Goal: Information Seeking & Learning: Learn about a topic

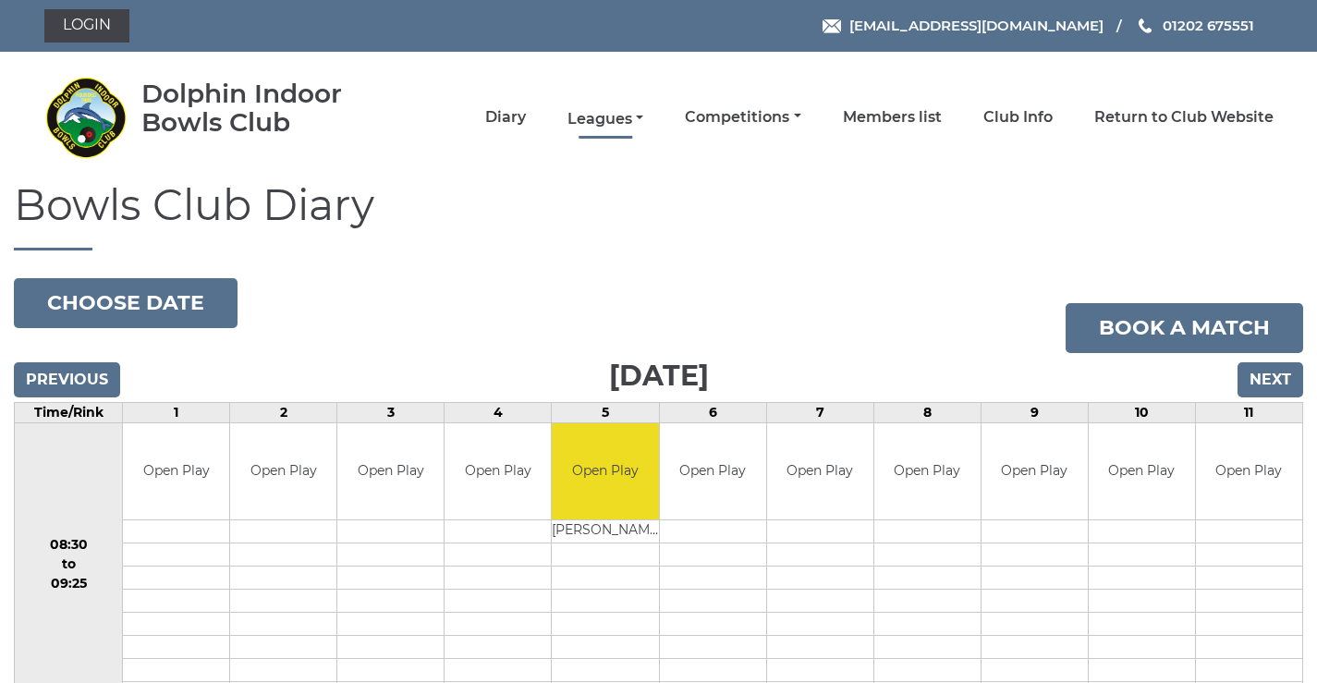
click at [612, 117] on link "Leagues" at bounding box center [606, 119] width 76 height 20
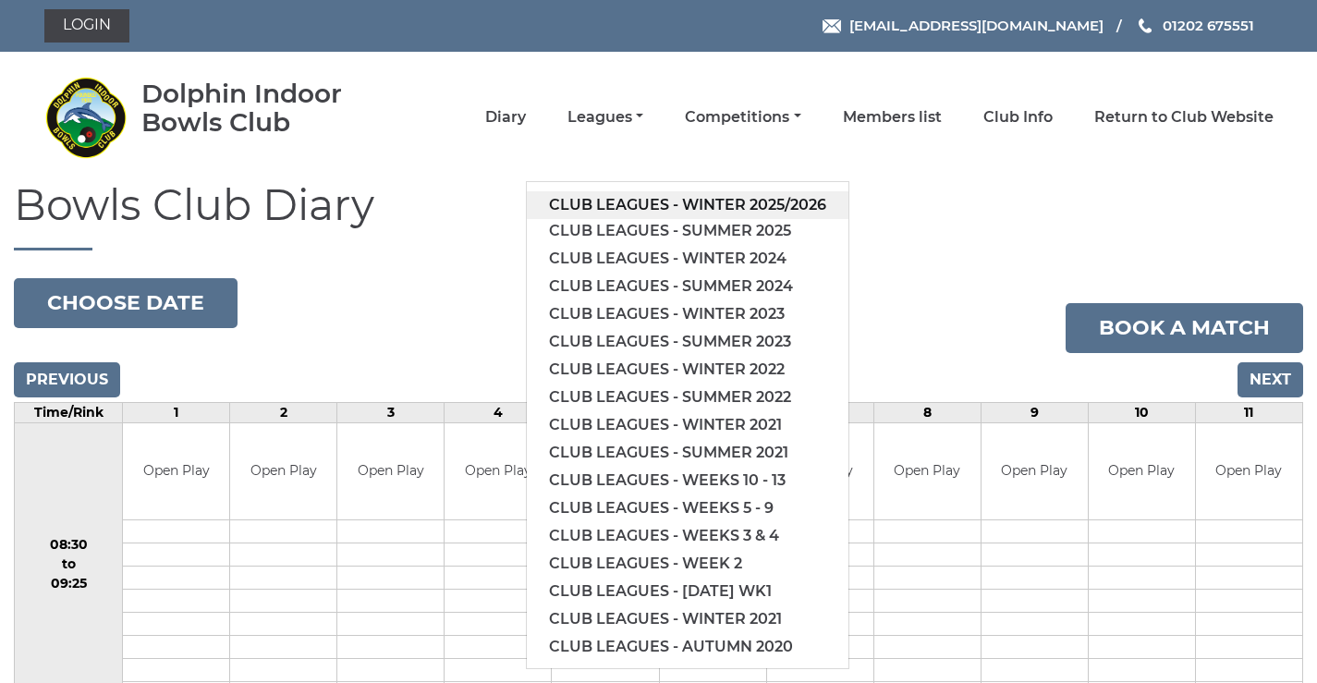
click at [639, 209] on link "Club leagues - Winter 2025/2026" at bounding box center [688, 205] width 322 height 28
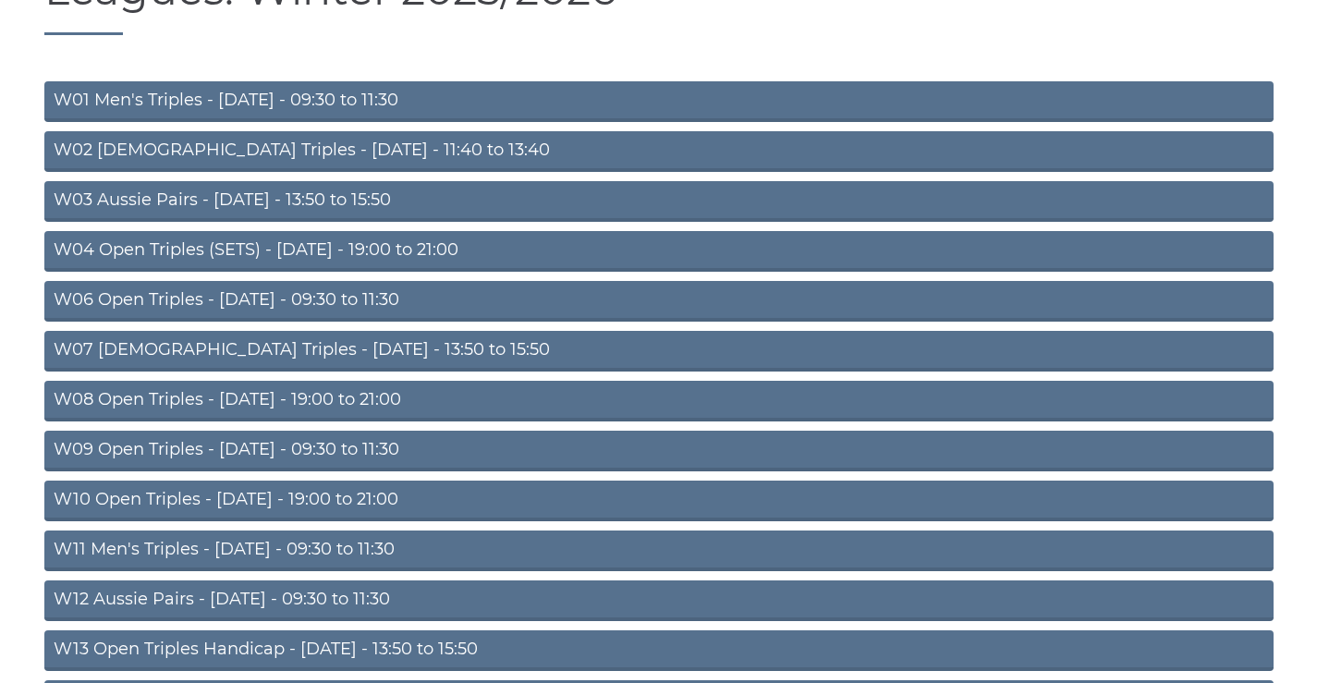
scroll to position [432, 0]
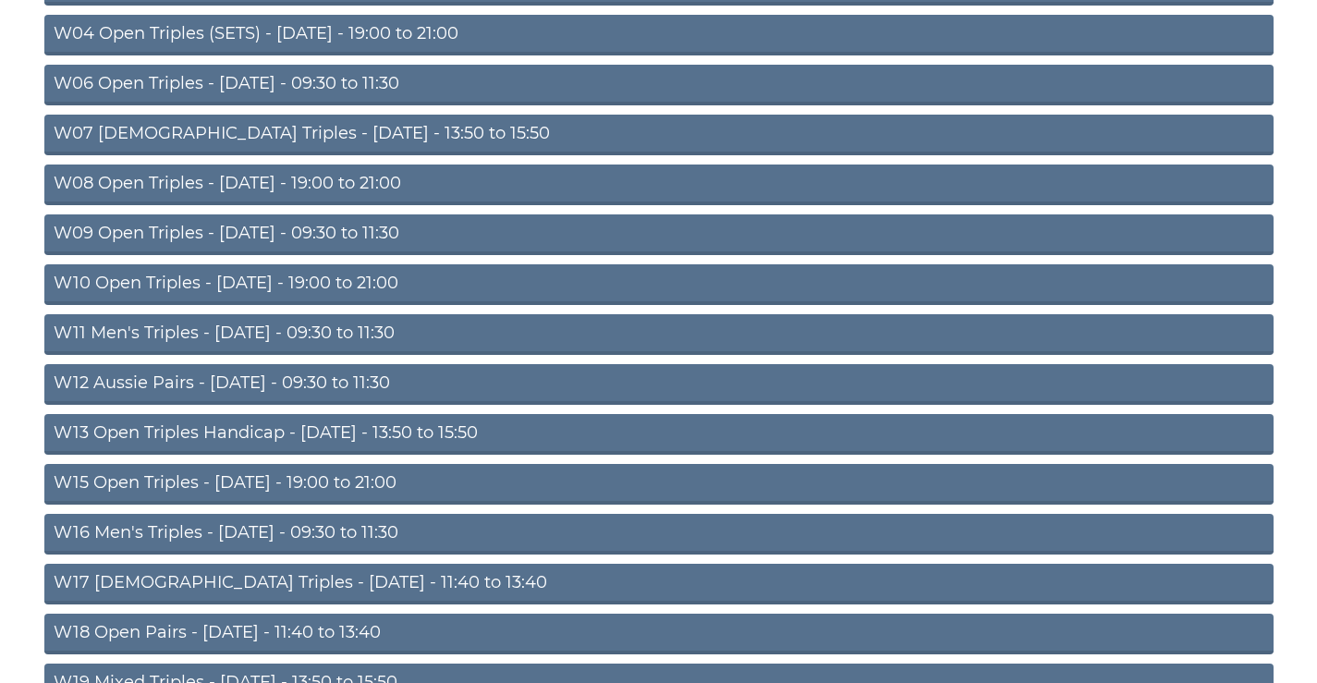
click at [248, 375] on link "W12 Aussie Pairs - Thursday - 09:30 to 11:30" at bounding box center [658, 384] width 1229 height 41
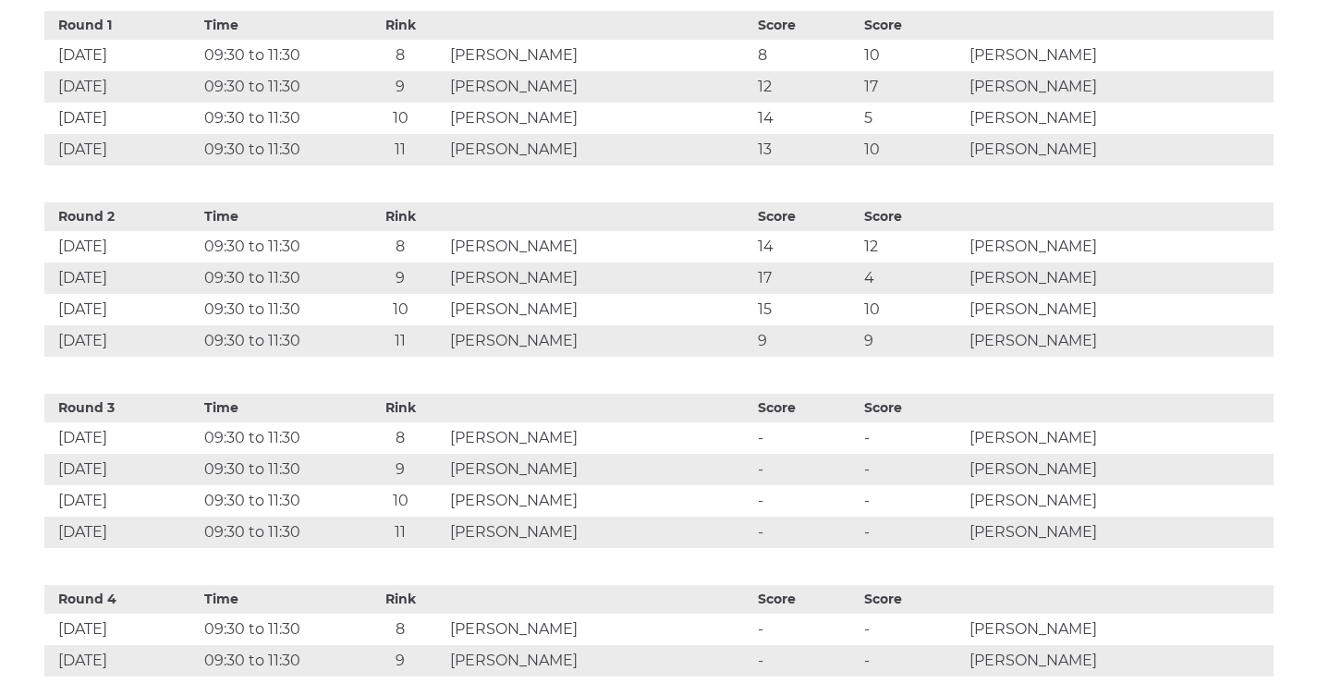
scroll to position [1079, 0]
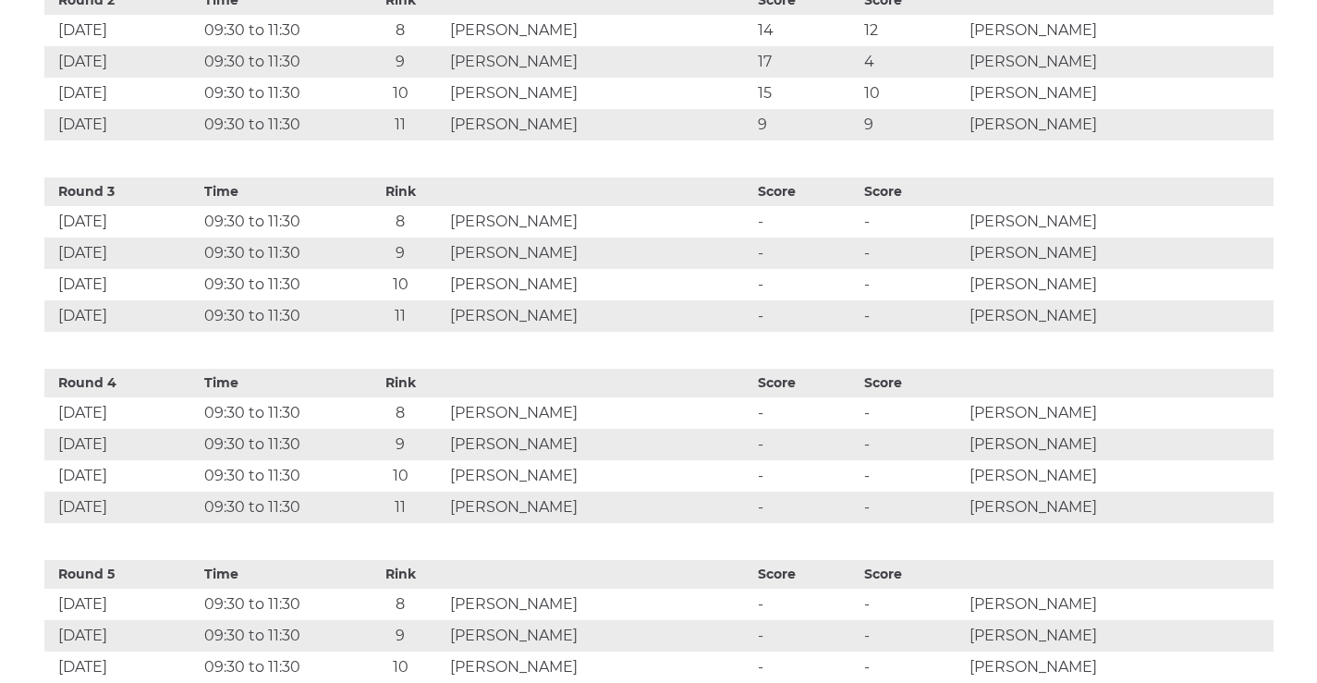
drag, startPoint x: 510, startPoint y: 293, endPoint x: 714, endPoint y: 311, distance: 204.1
click at [714, 269] on td "Michael DORMAN" at bounding box center [600, 253] width 308 height 31
click at [730, 269] on td "Michael DORMAN" at bounding box center [600, 253] width 308 height 31
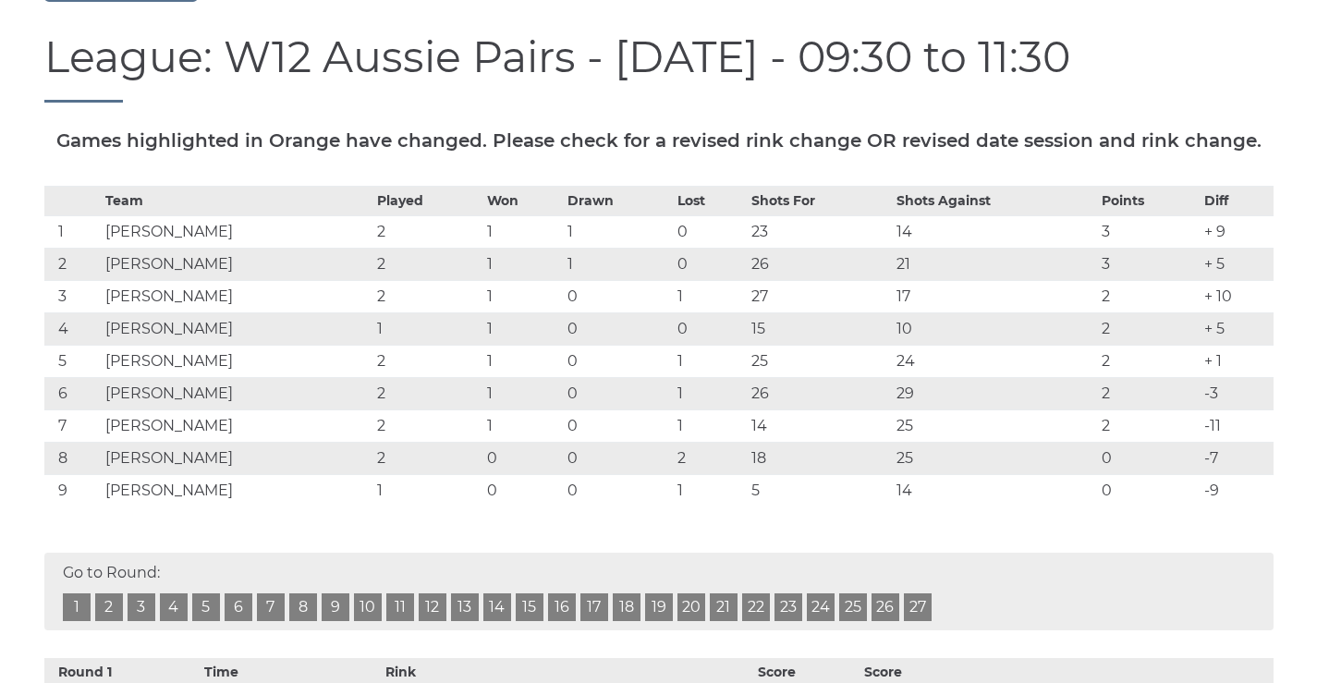
scroll to position [0, 0]
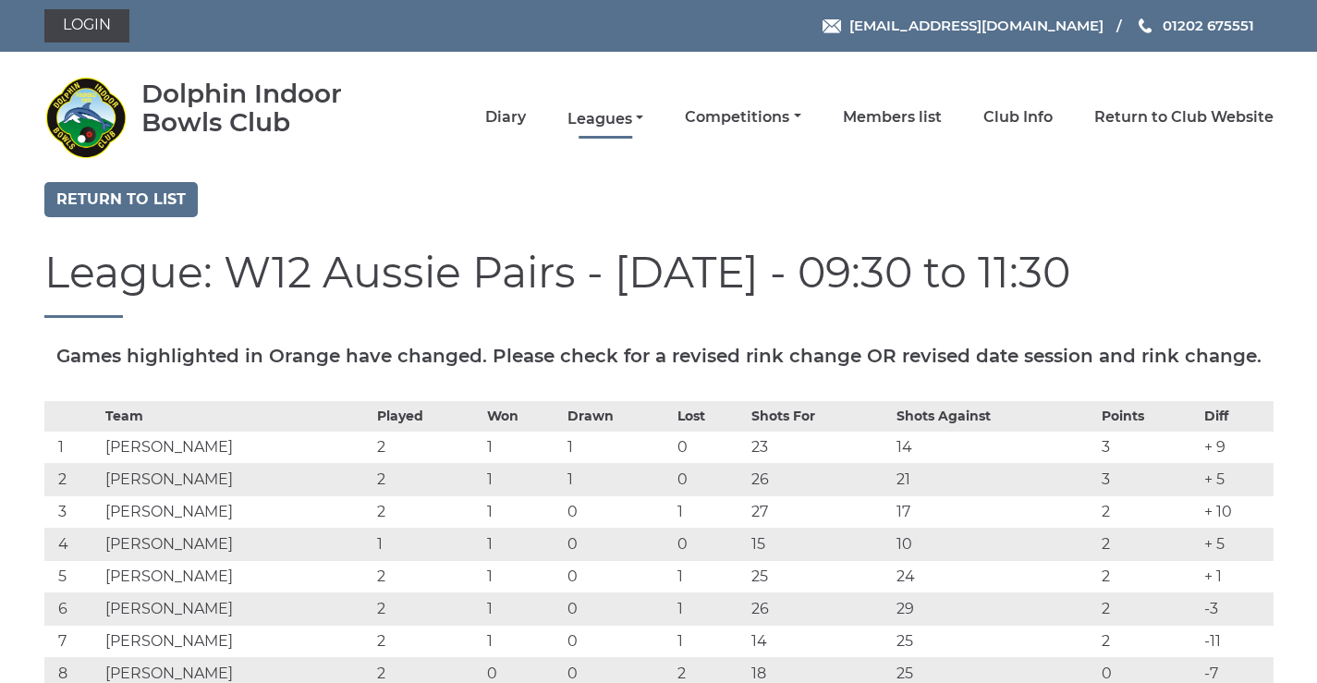
click at [627, 122] on link "Leagues" at bounding box center [606, 119] width 76 height 20
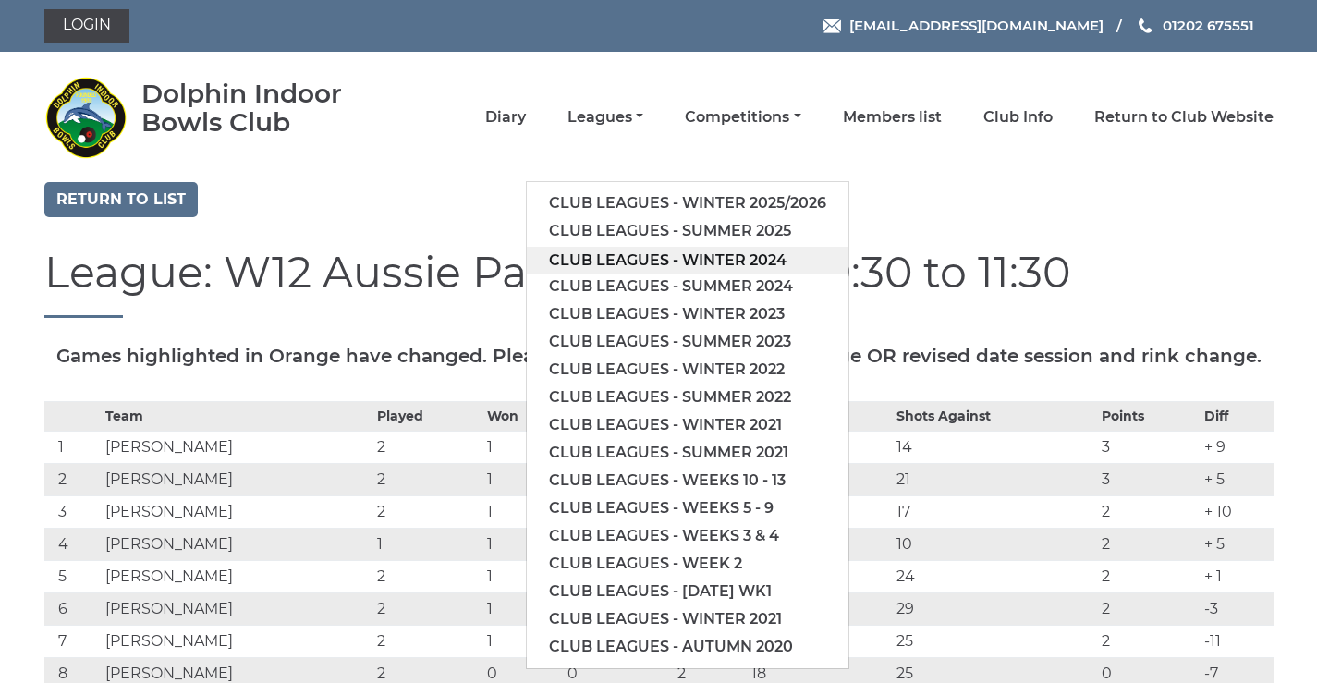
click at [629, 266] on link "Club leagues - Winter 2024" at bounding box center [688, 261] width 322 height 28
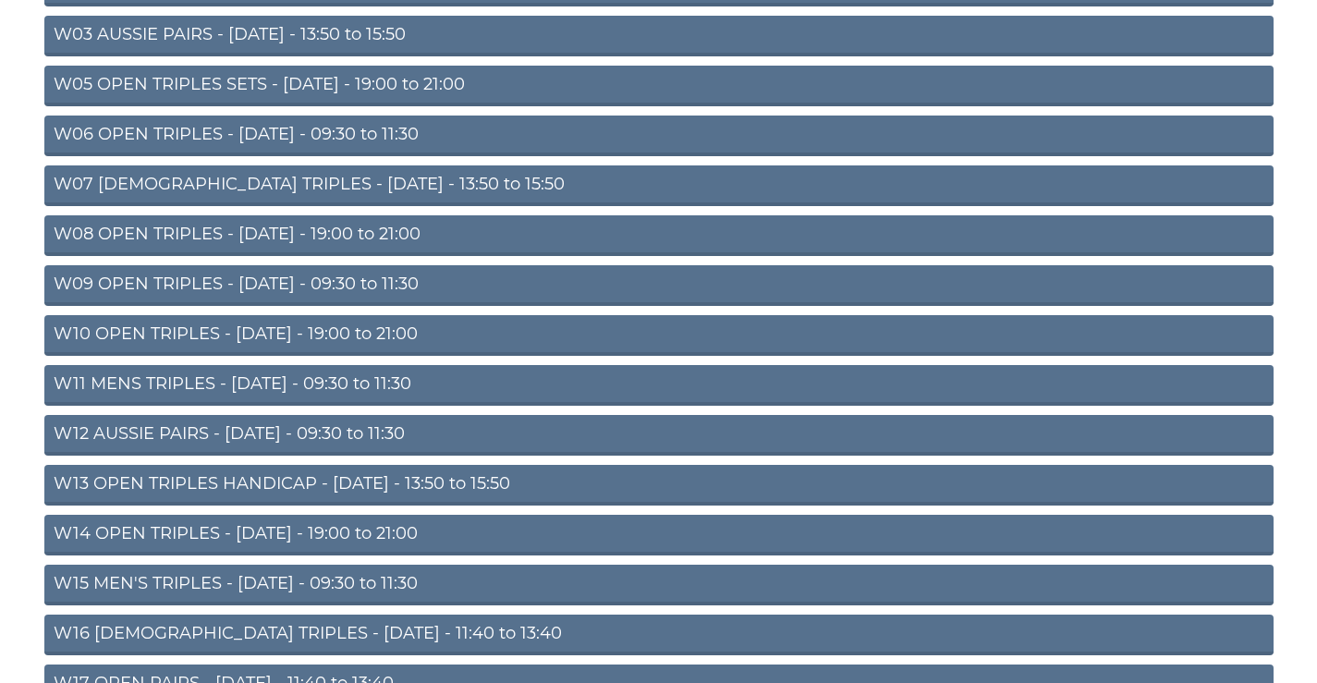
scroll to position [596, 0]
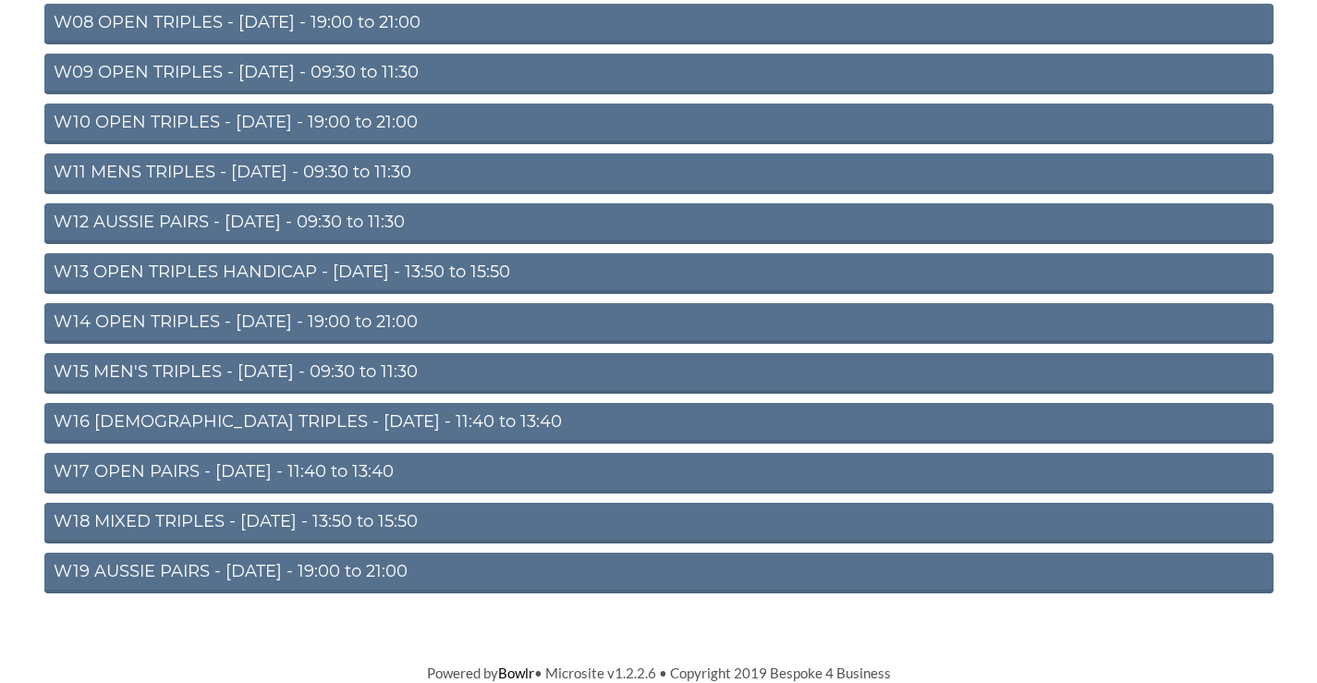
click at [317, 568] on link "W19 AUSSIE PAIRS - Friday - 19:00 to 21:00" at bounding box center [658, 573] width 1229 height 41
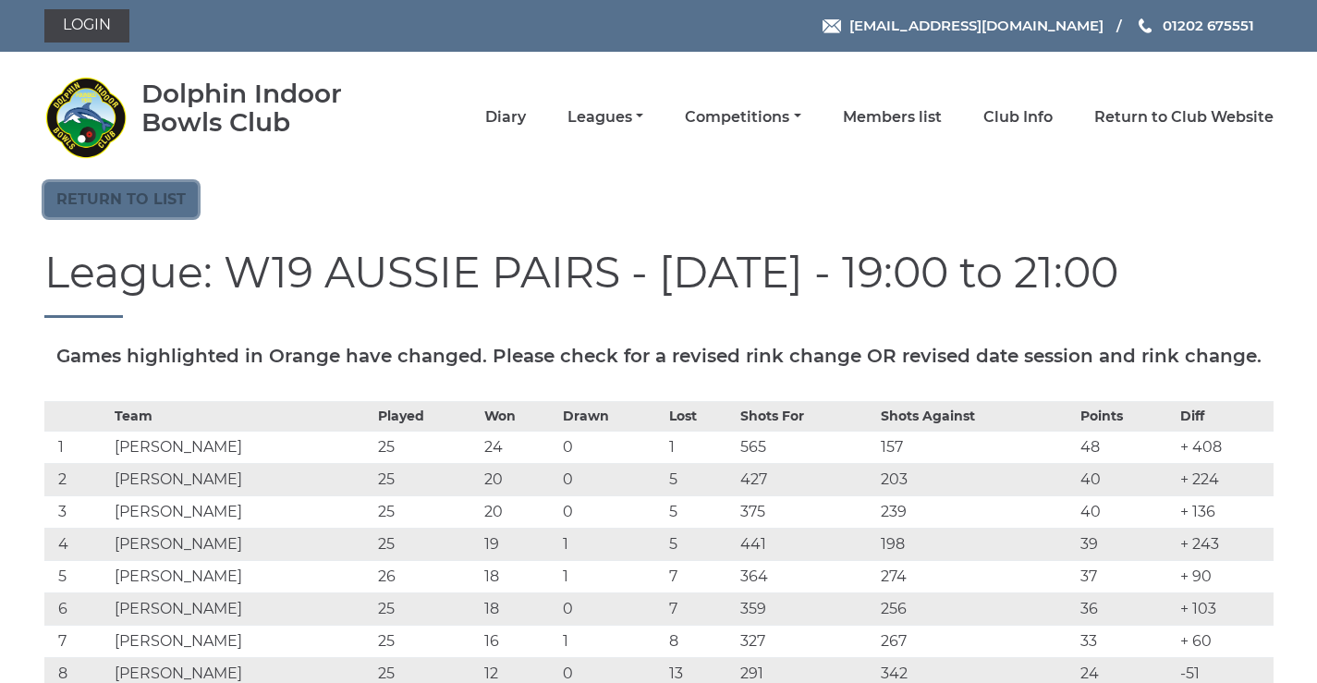
click at [89, 196] on link "Return to list" at bounding box center [120, 199] width 153 height 35
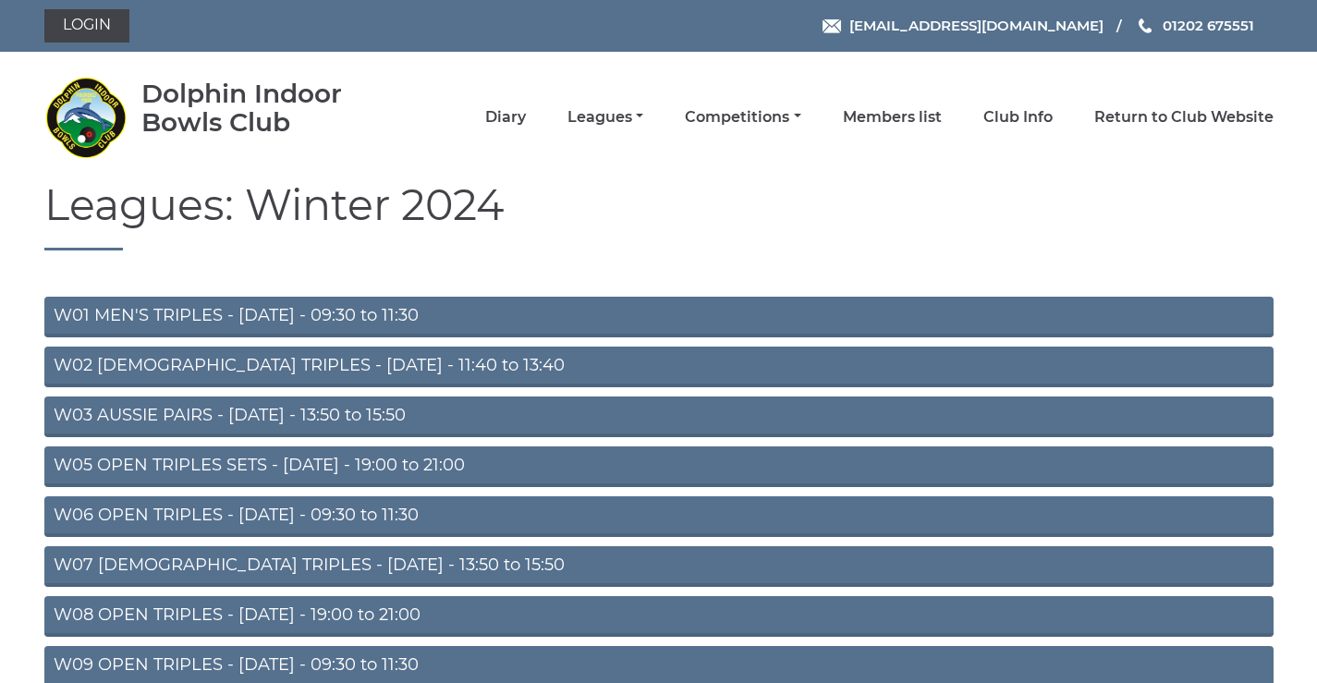
scroll to position [215, 0]
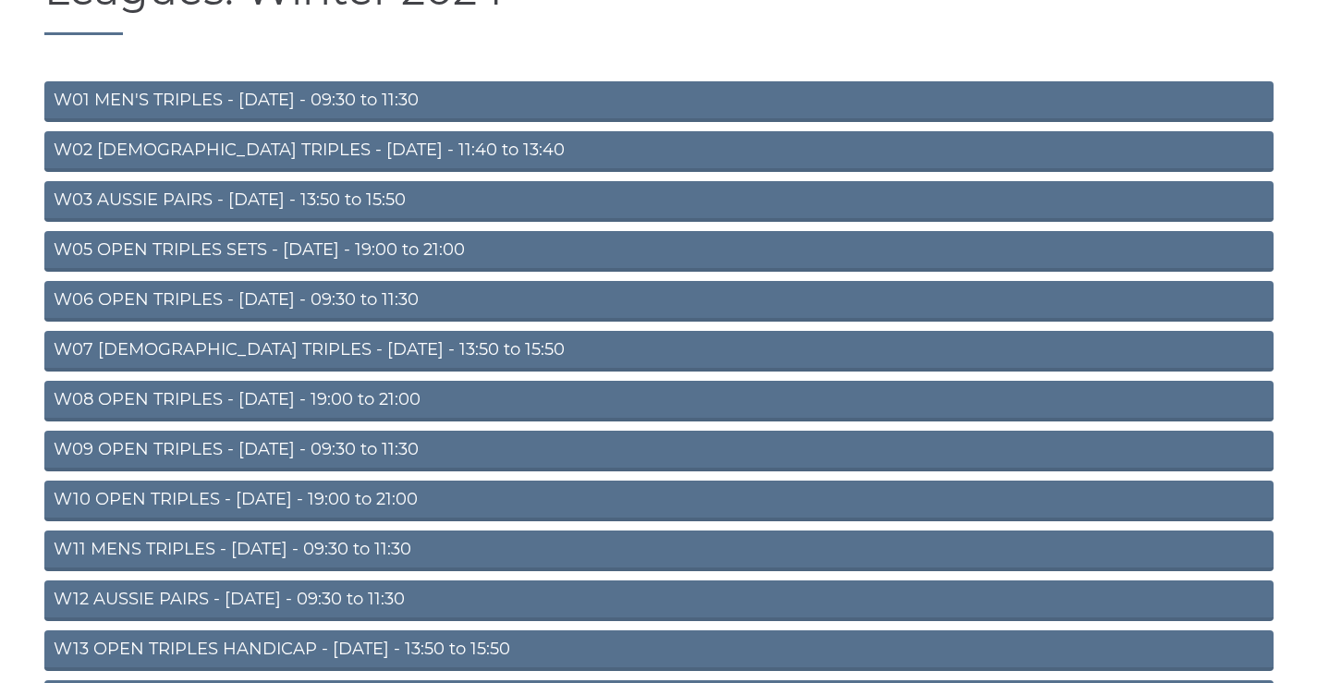
click at [361, 148] on link "W02 [DEMOGRAPHIC_DATA] TRIPLES - [DATE] - 11:40 to 13:40" at bounding box center [658, 151] width 1229 height 41
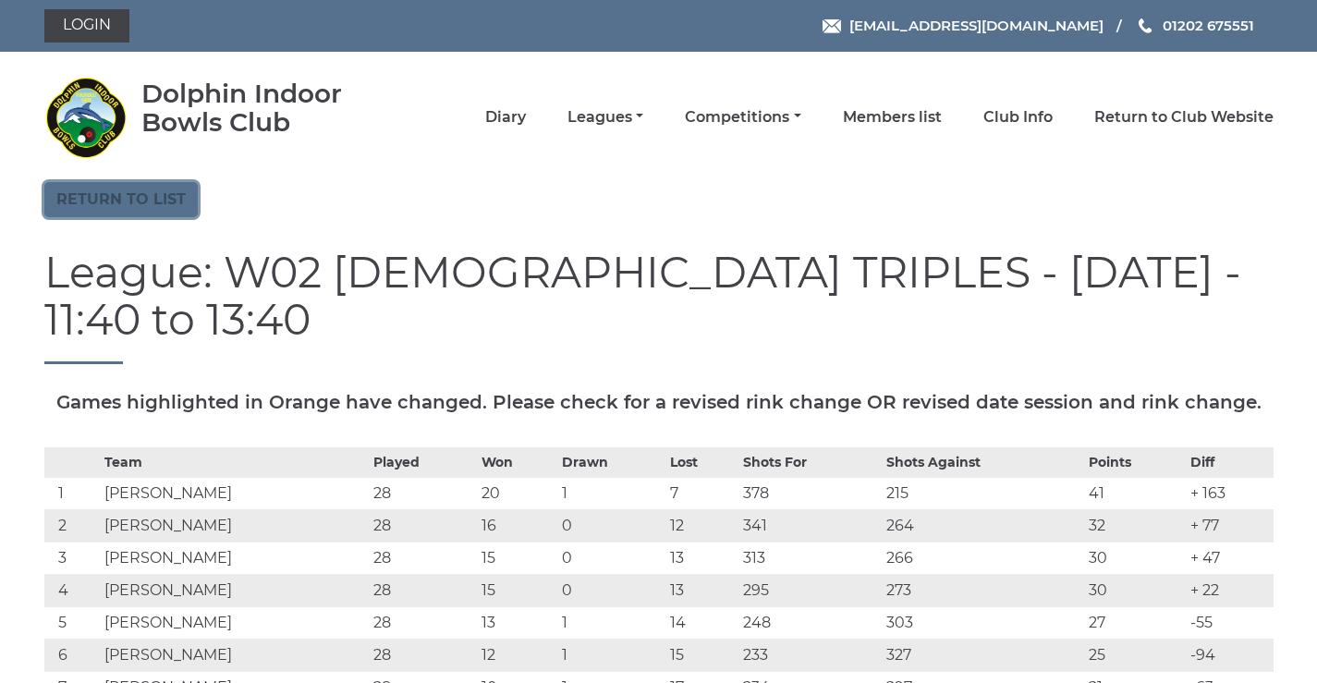
click at [129, 198] on link "Return to list" at bounding box center [120, 199] width 153 height 35
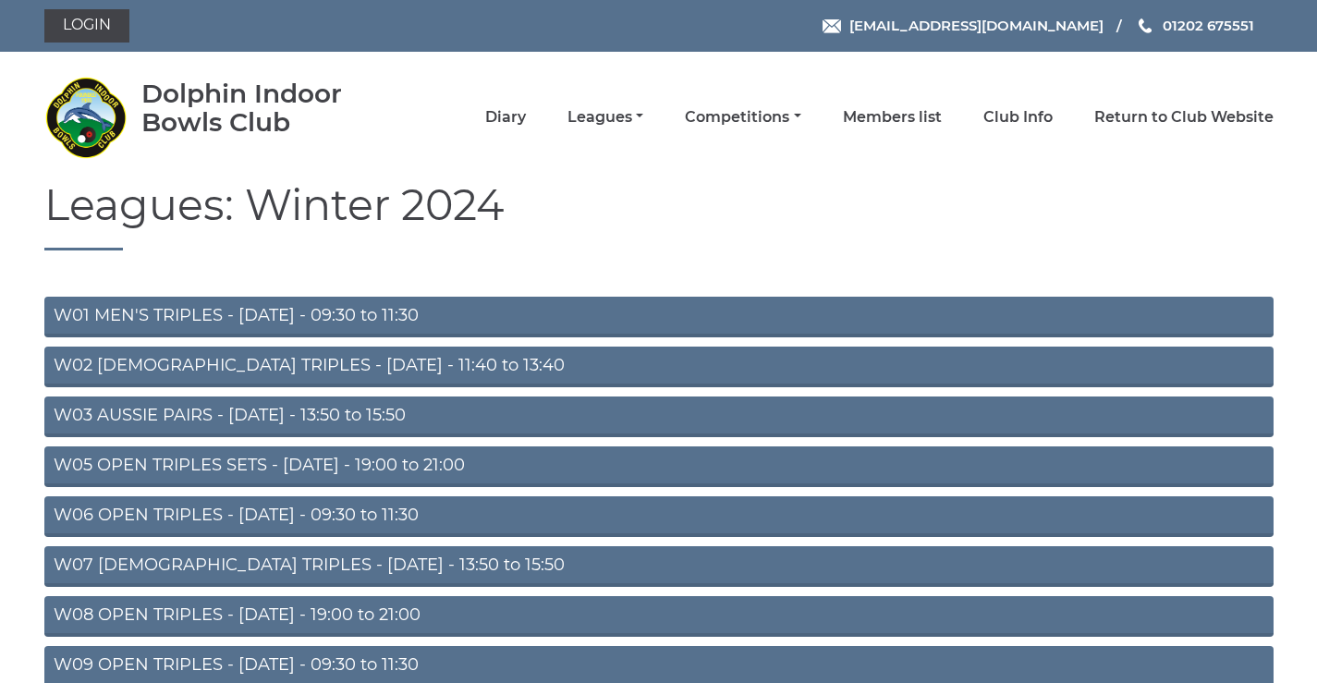
click at [290, 422] on link "W03 AUSSIE PAIRS - Monday - 13:50 to 15:50" at bounding box center [658, 417] width 1229 height 41
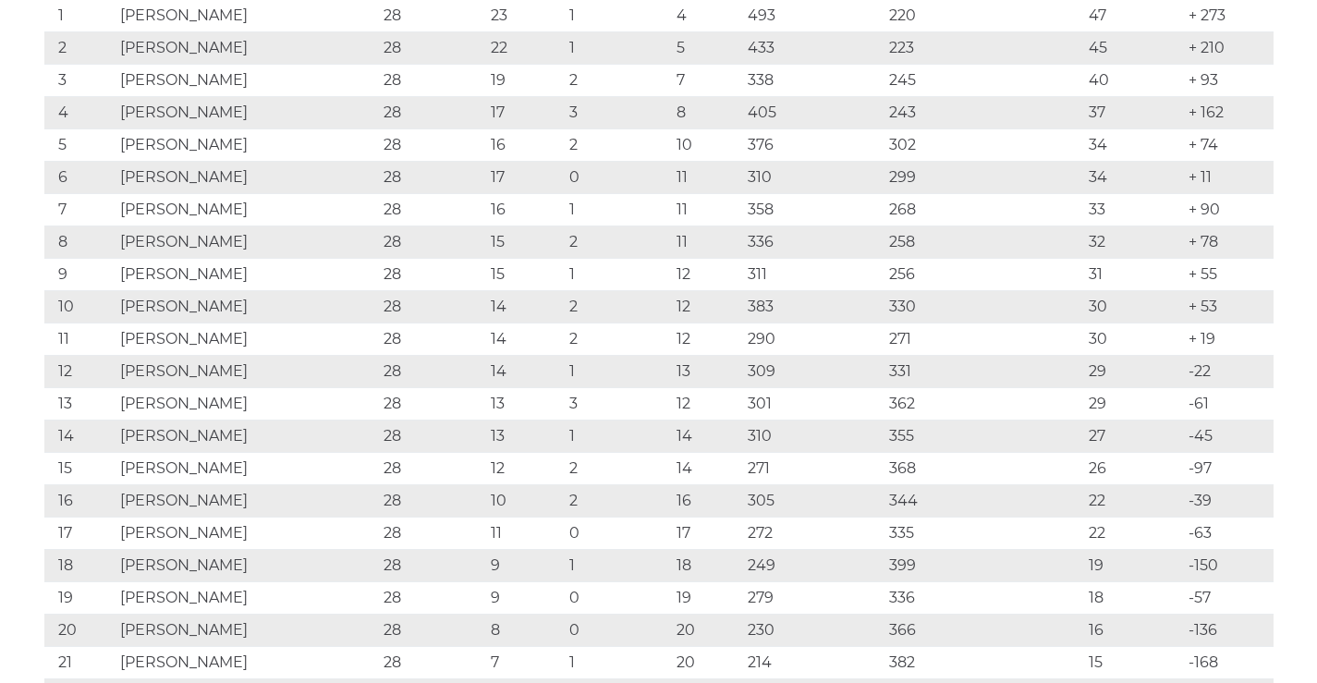
scroll to position [647, 0]
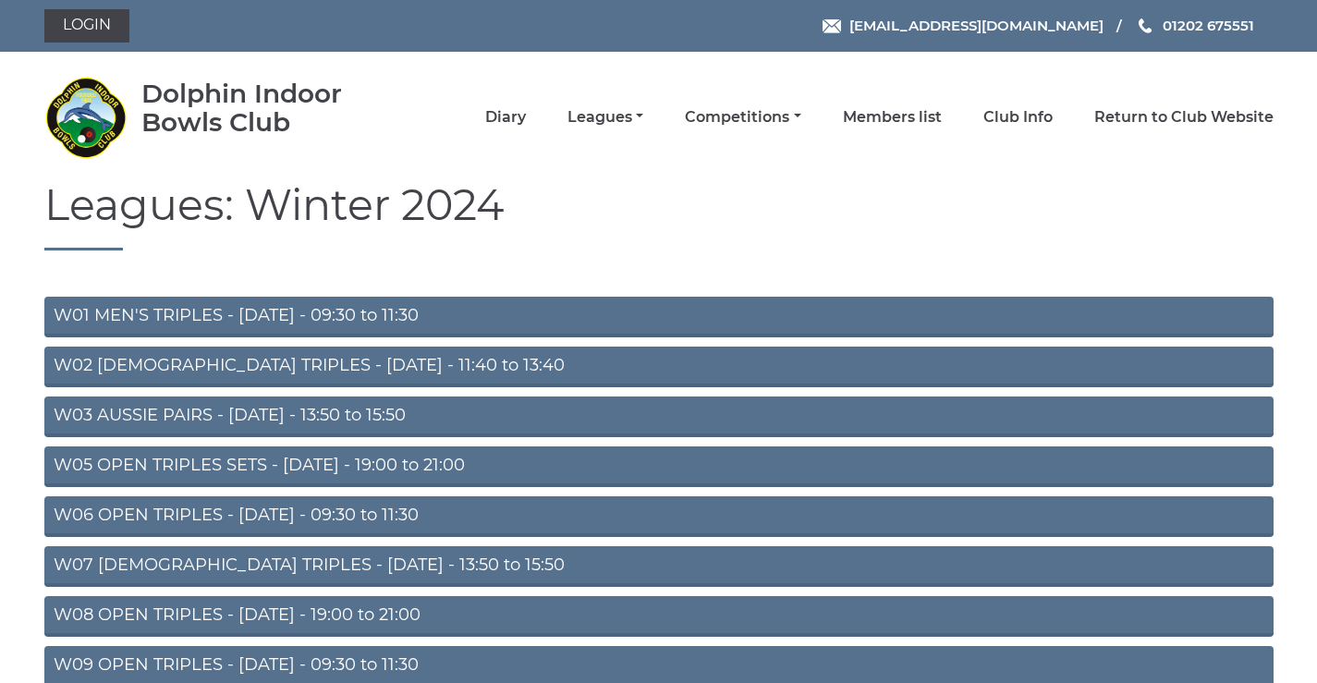
click at [261, 514] on link "W06 OPEN TRIPLES - [DATE] - 09:30 to 11:30" at bounding box center [658, 516] width 1229 height 41
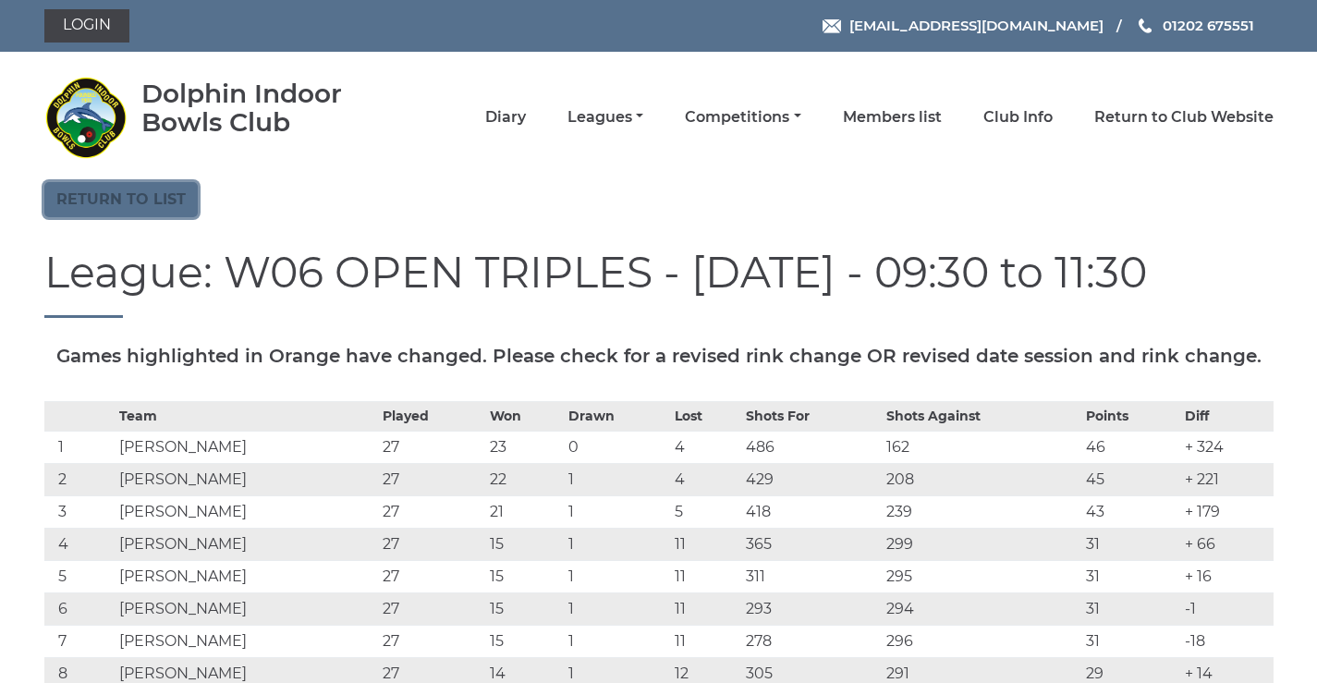
click at [112, 205] on link "Return to list" at bounding box center [120, 199] width 153 height 35
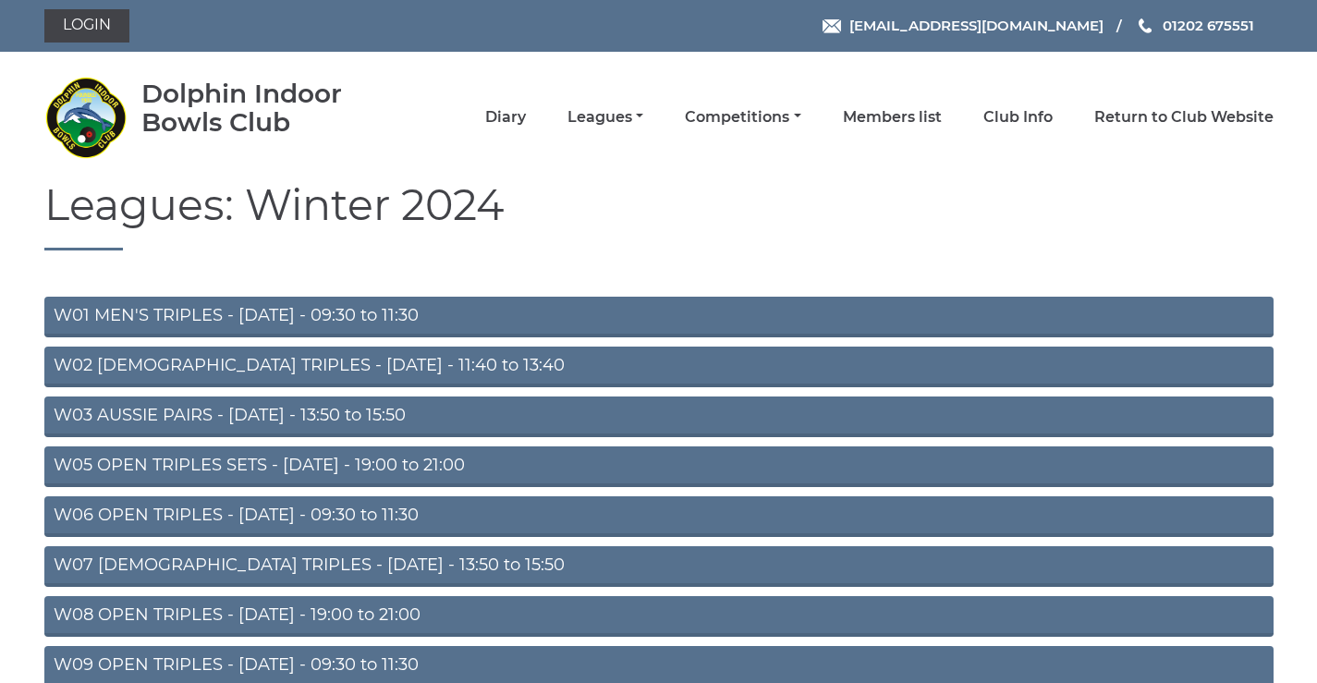
scroll to position [215, 0]
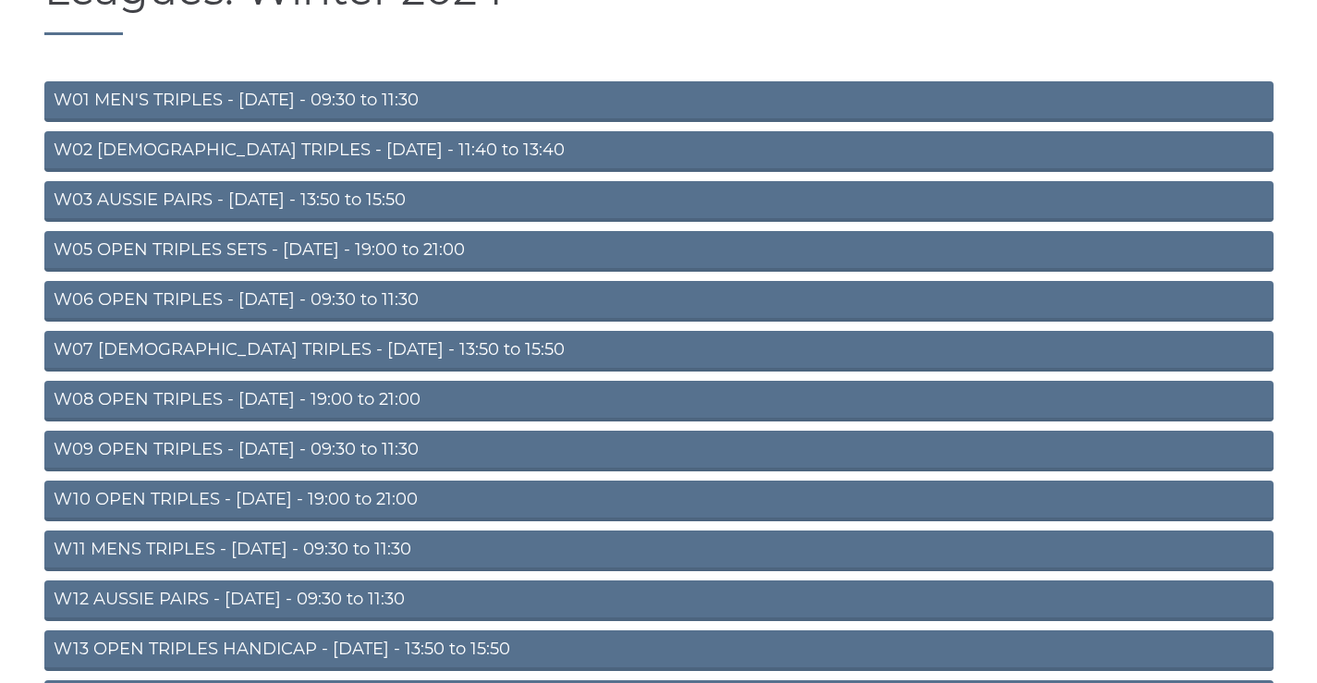
click at [183, 447] on link "W09 OPEN TRIPLES - Wednesday - 09:30 to 11:30" at bounding box center [658, 451] width 1229 height 41
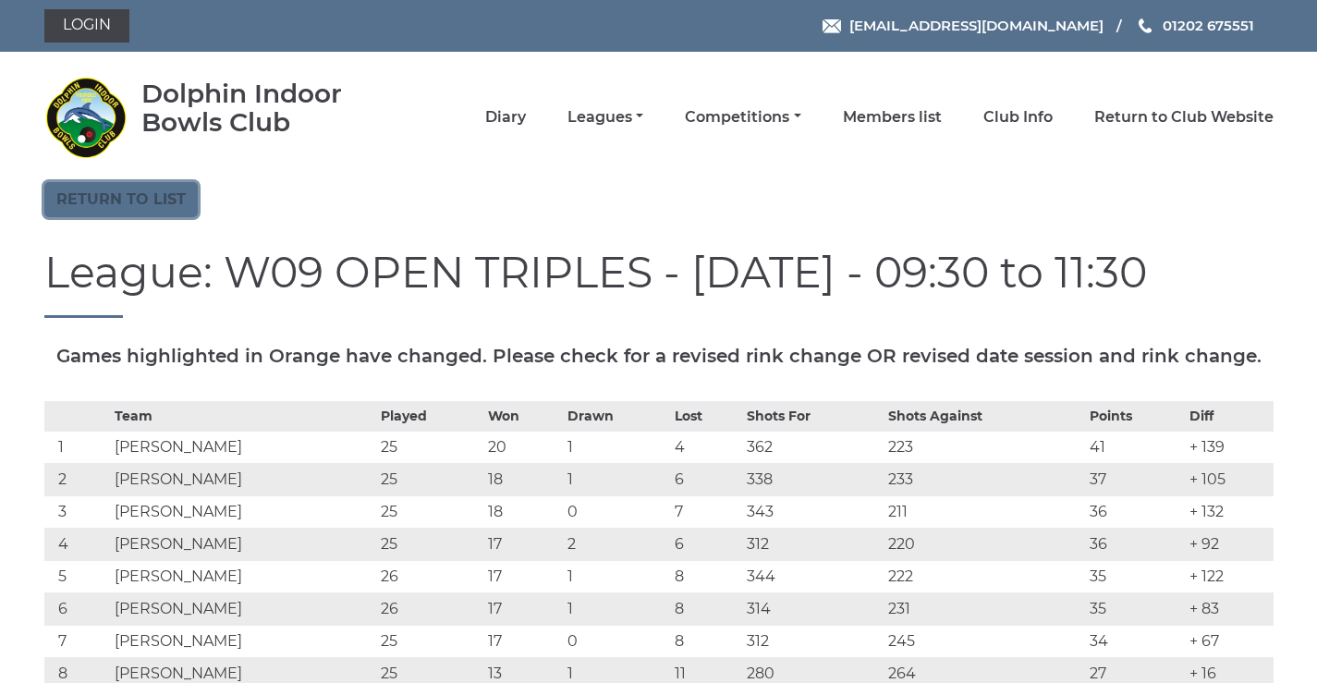
click at [151, 212] on link "Return to list" at bounding box center [120, 199] width 153 height 35
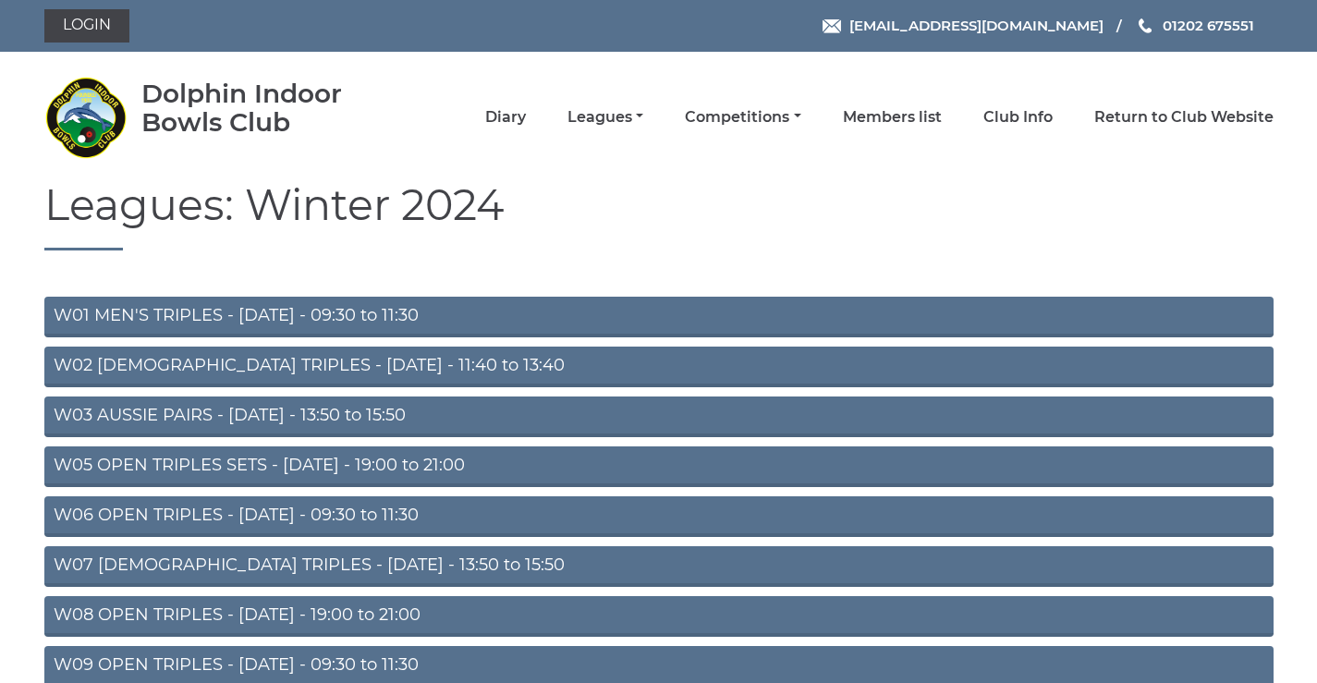
click at [231, 469] on link "W05 OPEN TRIPLES SETS - [DATE] - 19:00 to 21:00" at bounding box center [658, 466] width 1229 height 41
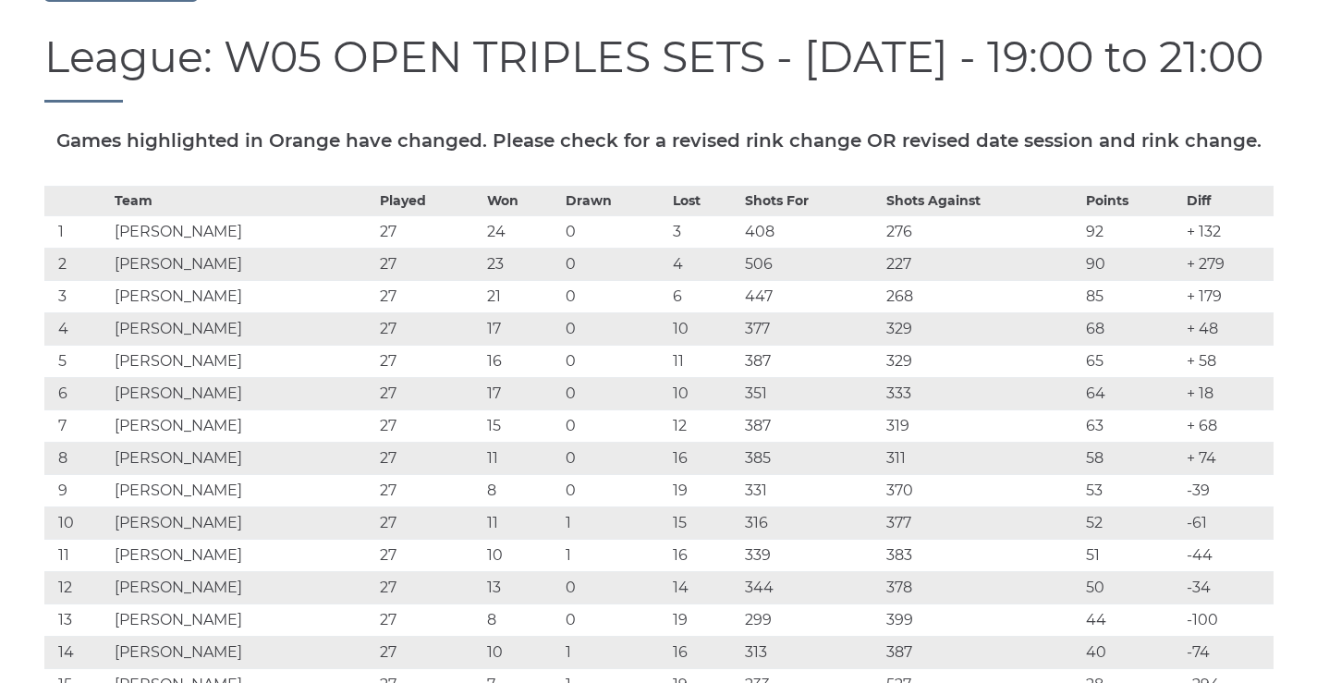
scroll to position [432, 0]
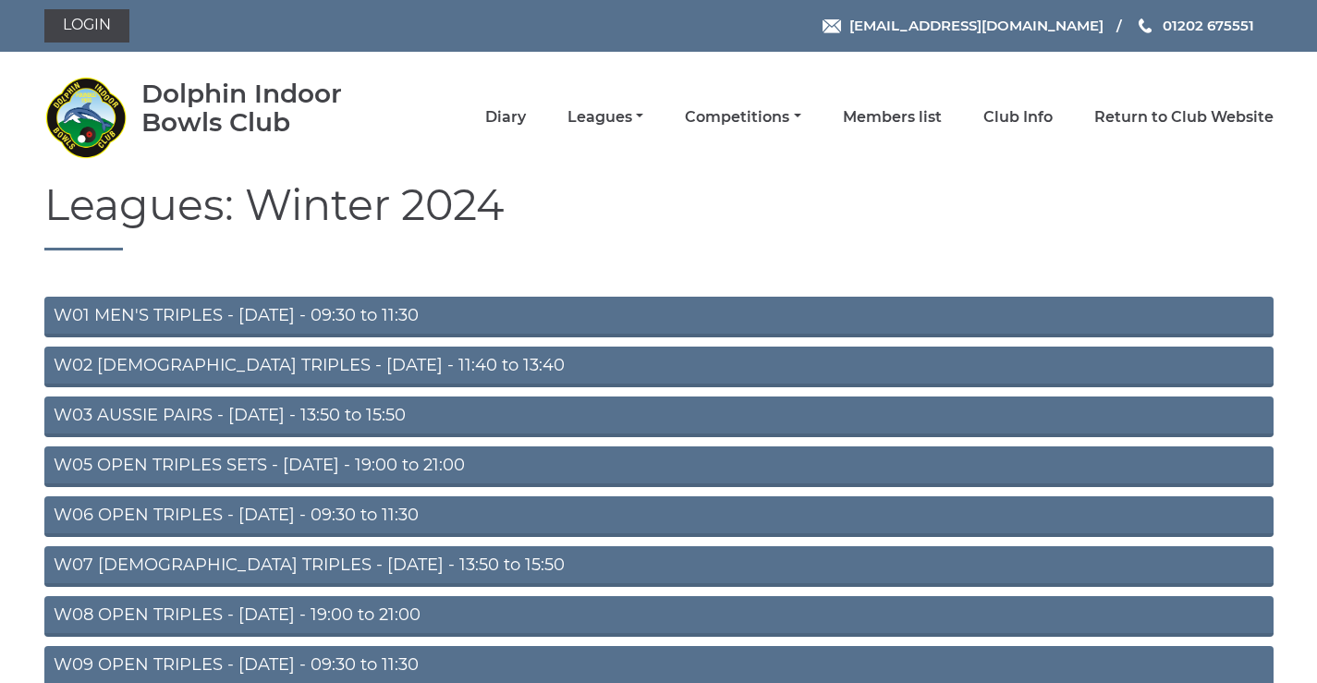
scroll to position [215, 0]
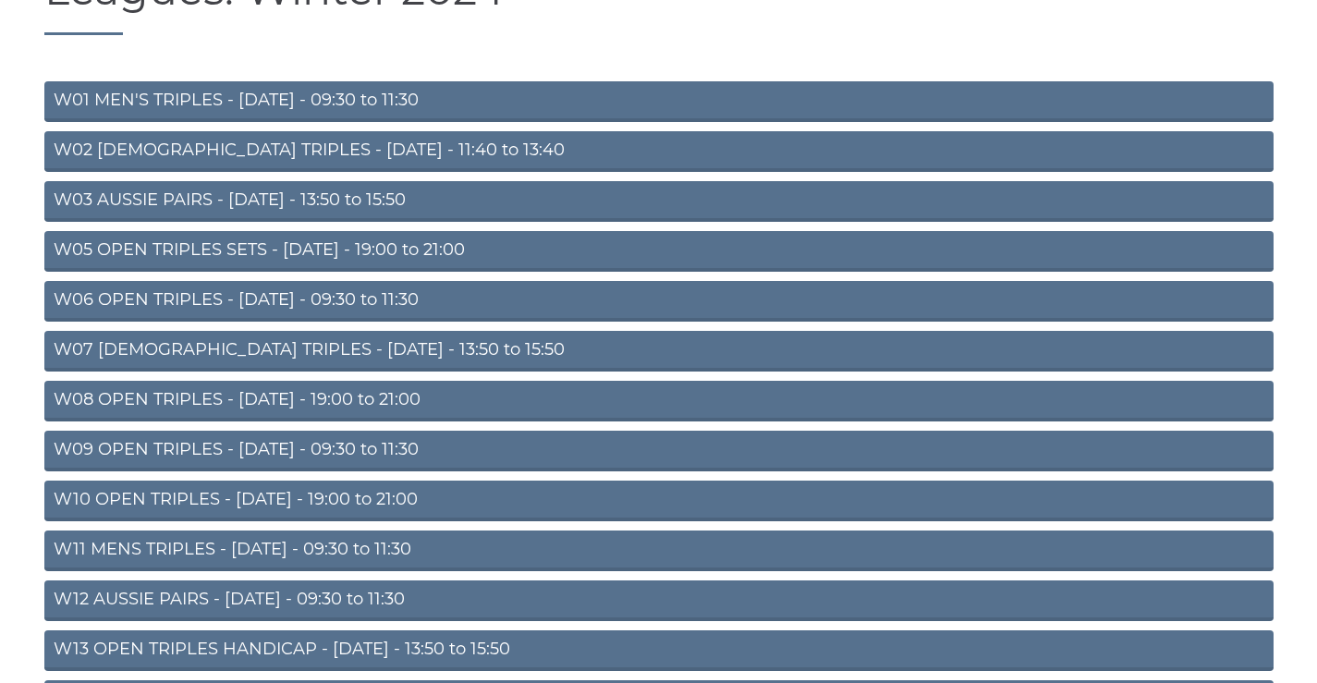
click at [263, 403] on link "W08 OPEN TRIPLES - Tuesday - 19:00 to 21:00" at bounding box center [658, 401] width 1229 height 41
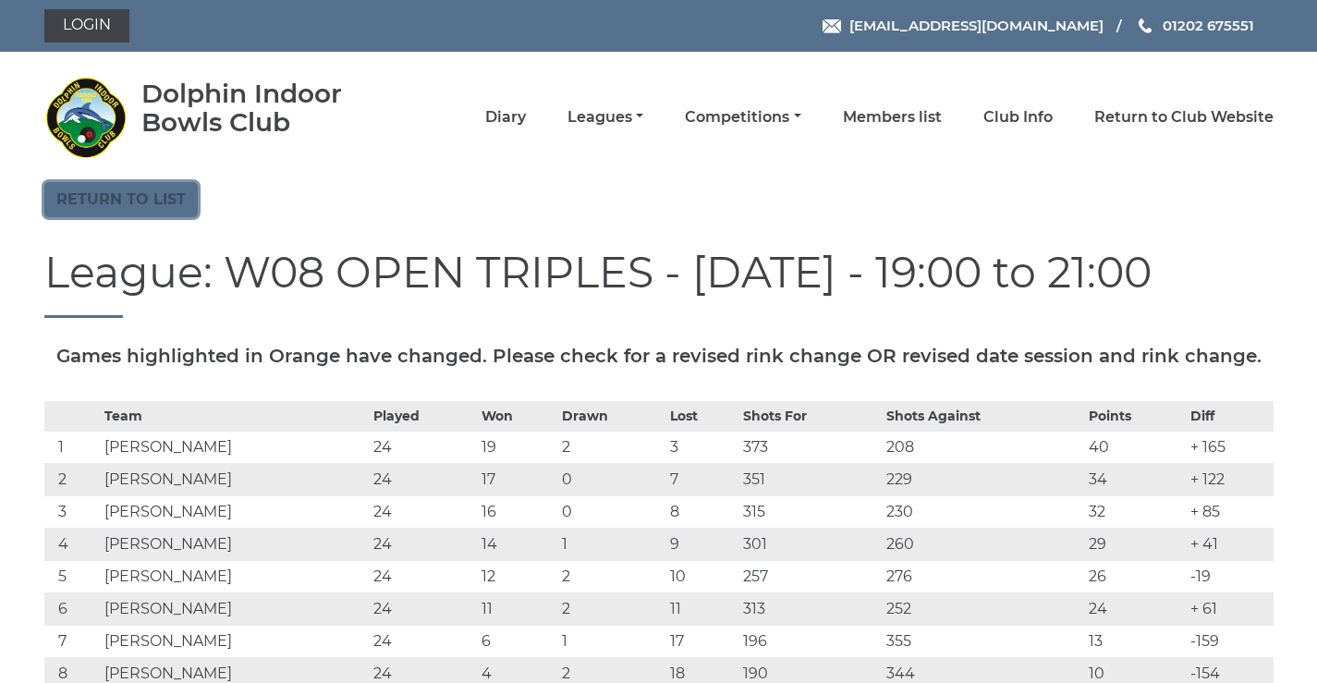
click at [153, 201] on link "Return to list" at bounding box center [120, 199] width 153 height 35
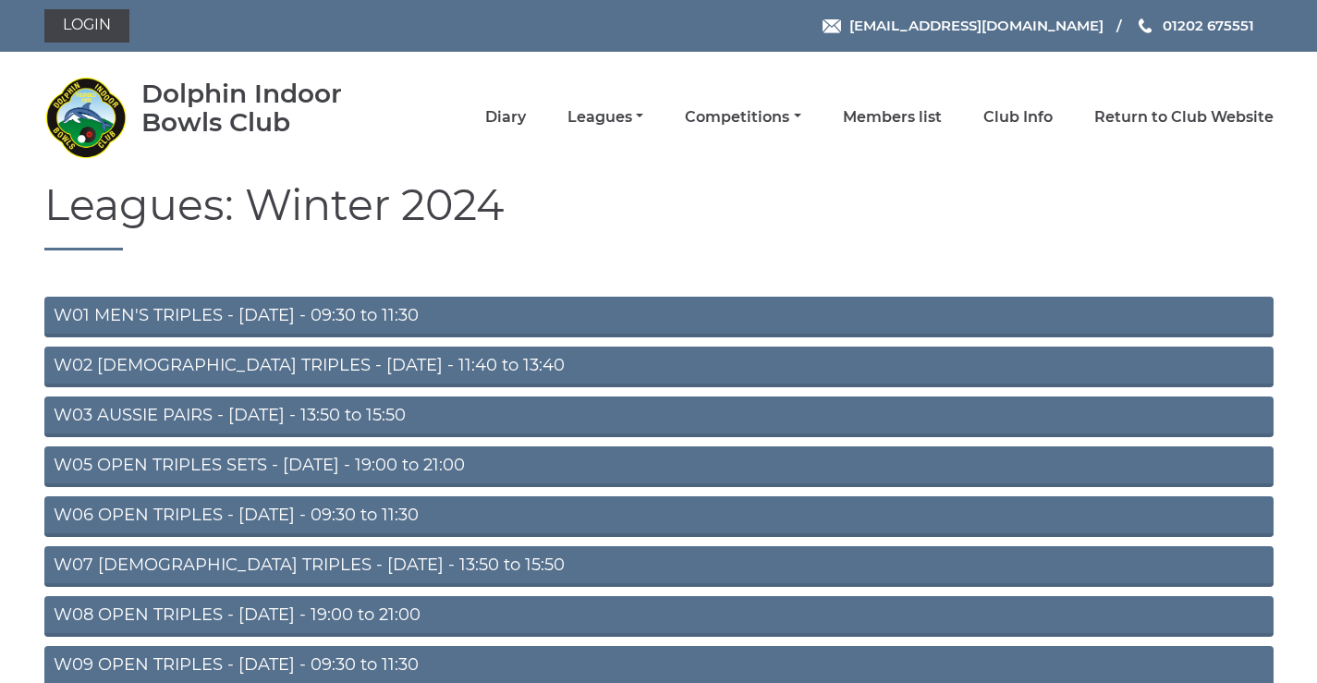
click at [358, 566] on link "W07 LADIES TRIPLES - Tuesday - 13:50 to 15:50" at bounding box center [658, 566] width 1229 height 41
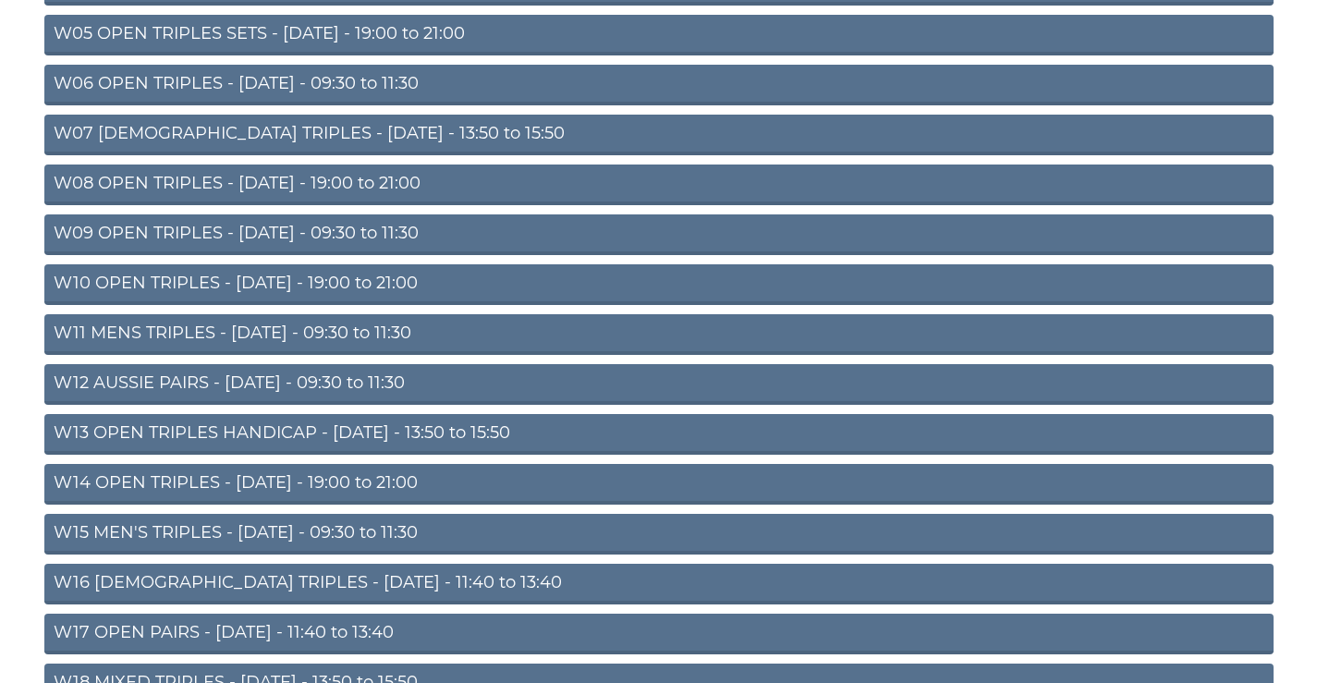
click at [169, 382] on link "W12 AUSSIE PAIRS - Thursday - 09:30 to 11:30" at bounding box center [658, 384] width 1229 height 41
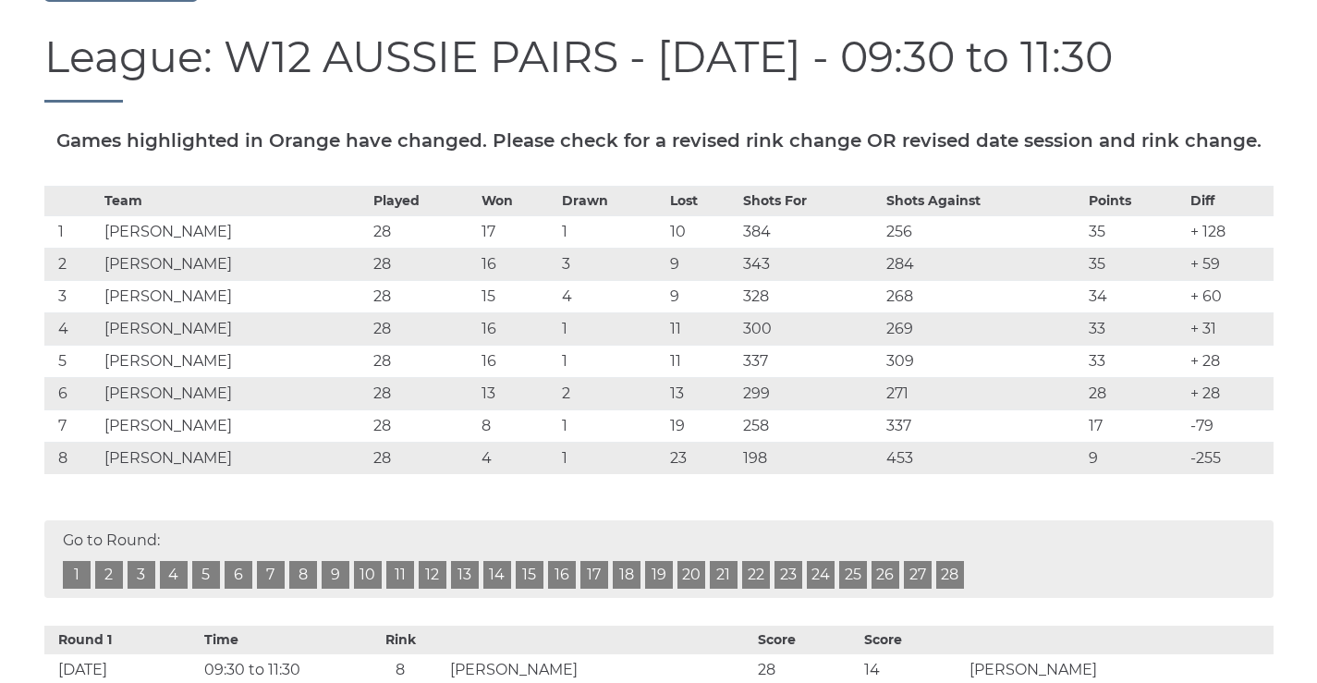
scroll to position [432, 0]
